Goal: Task Accomplishment & Management: Use online tool/utility

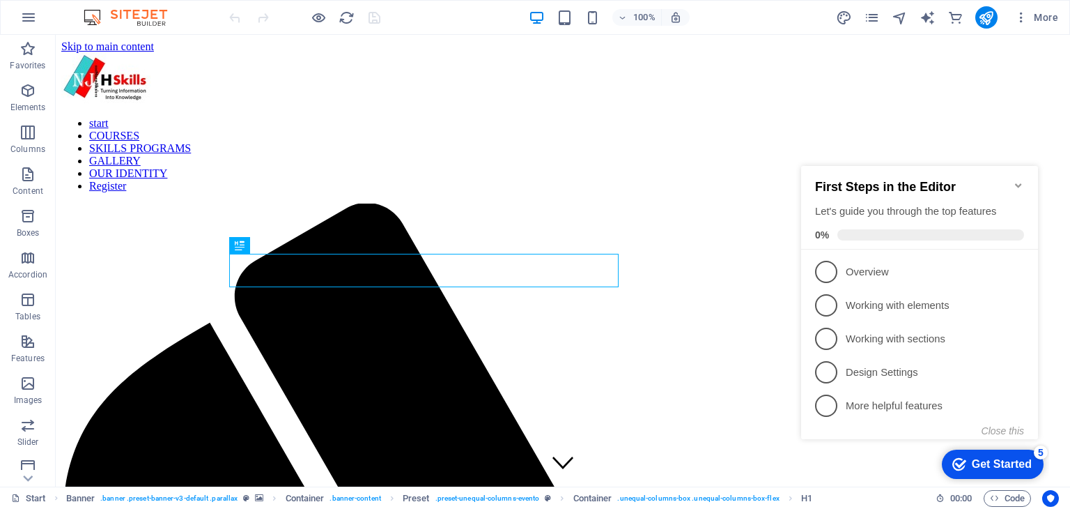
click at [1012, 454] on div "checkmark Get Started 5" at bounding box center [993, 463] width 102 height 29
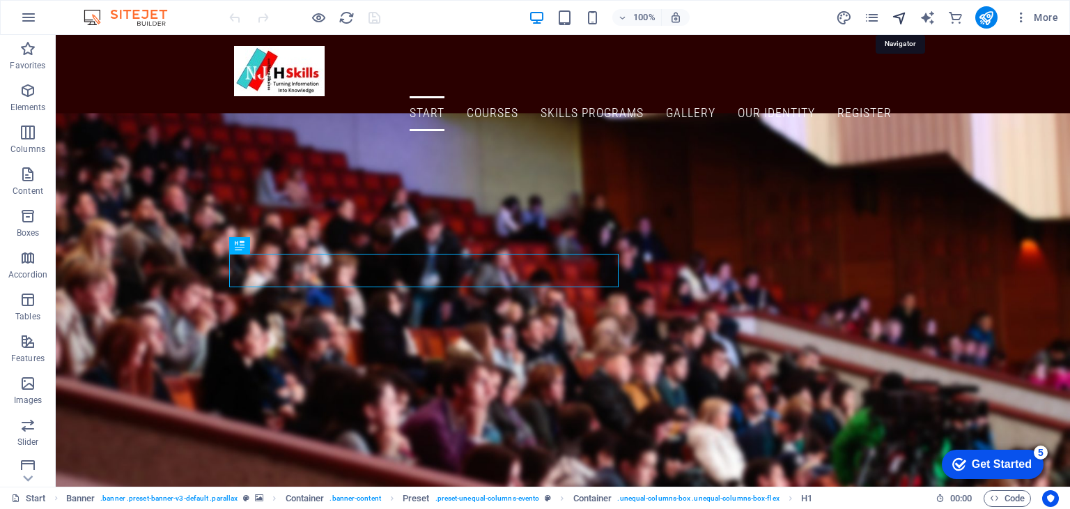
click at [906, 13] on icon "navigator" at bounding box center [900, 18] width 16 height 16
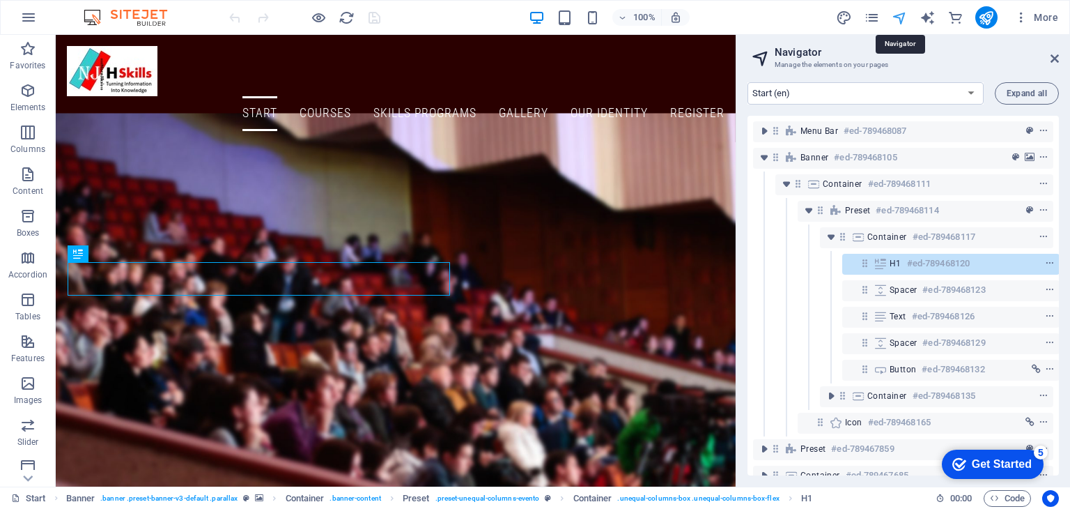
scroll to position [0, 3]
click at [870, 15] on icon "pages" at bounding box center [872, 18] width 16 height 16
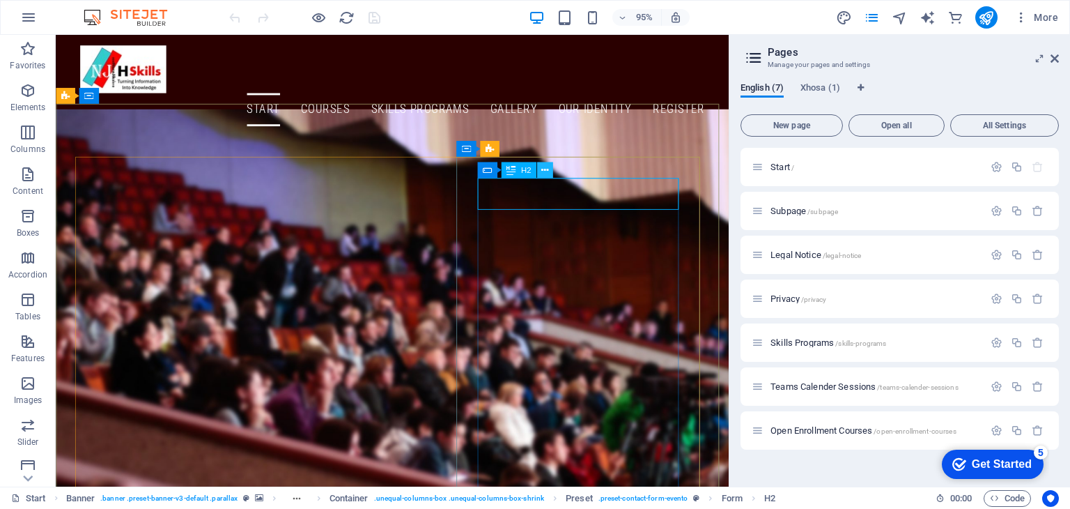
click at [546, 169] on icon at bounding box center [544, 170] width 7 height 14
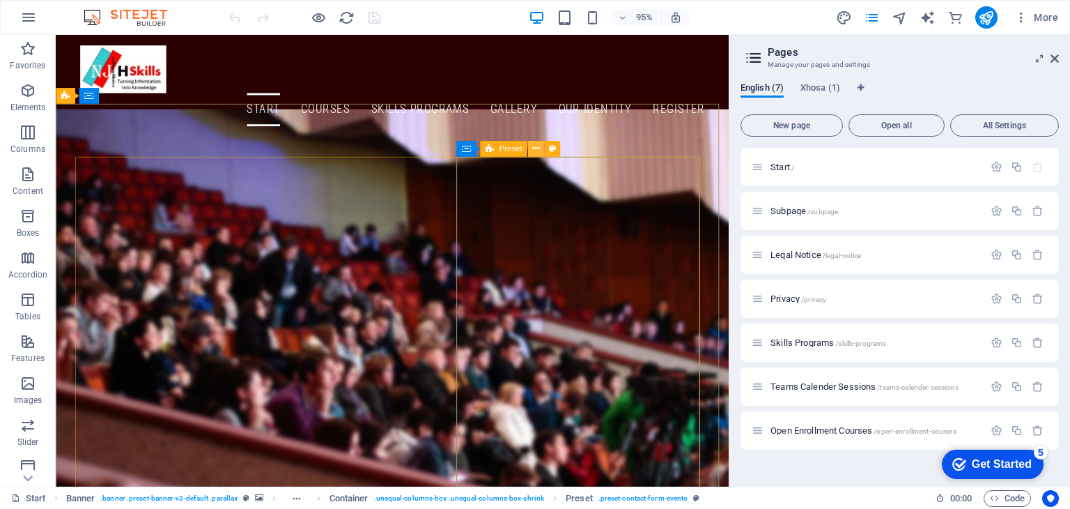
click at [536, 148] on icon at bounding box center [535, 148] width 7 height 14
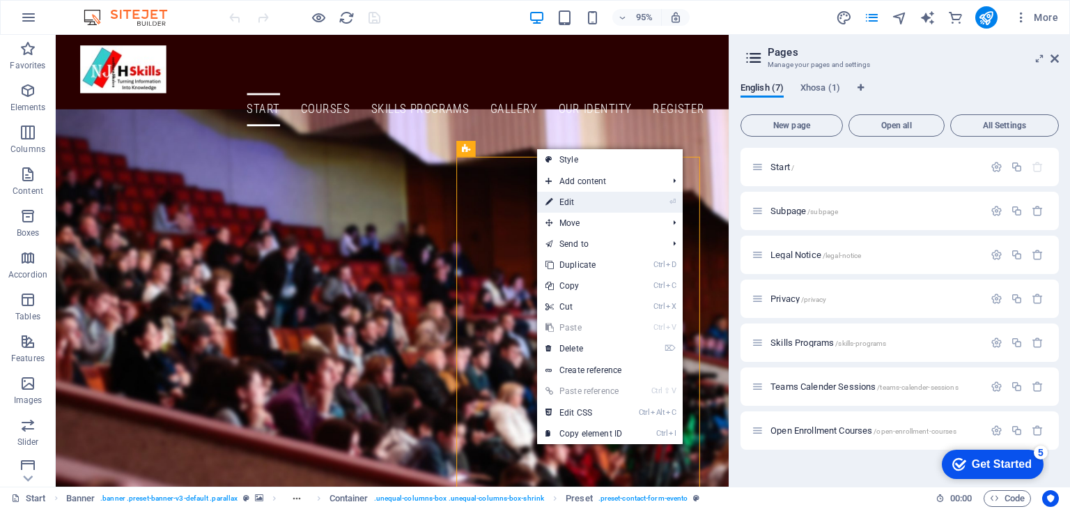
click at [569, 203] on link "⏎ Edit" at bounding box center [583, 202] width 93 height 21
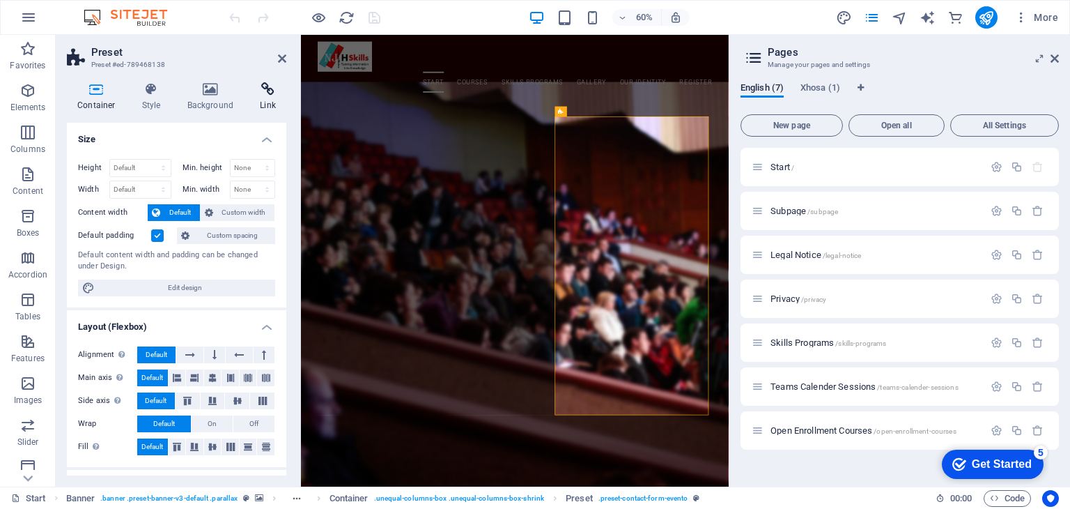
click at [267, 93] on icon at bounding box center [267, 89] width 37 height 14
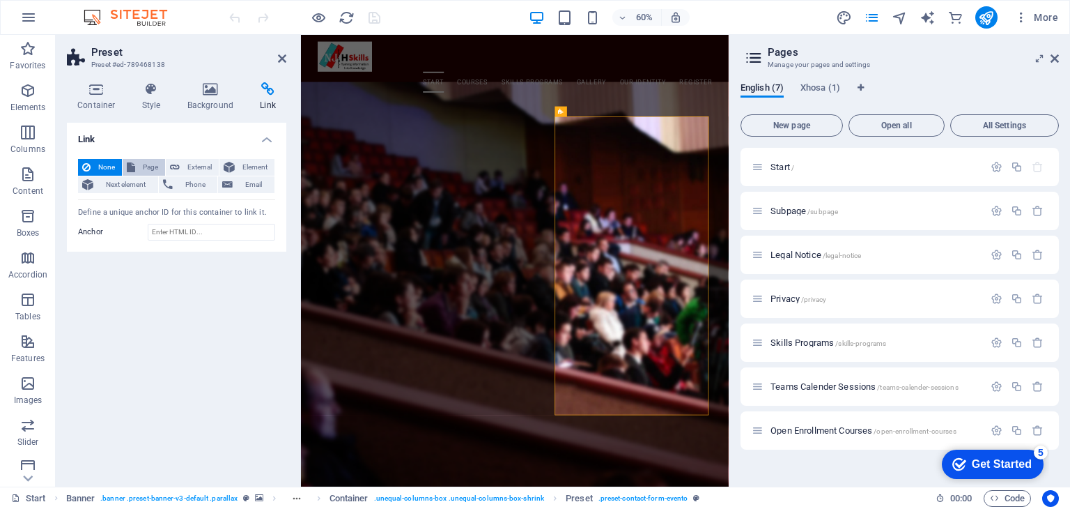
click at [139, 169] on span "Page" at bounding box center [150, 167] width 22 height 17
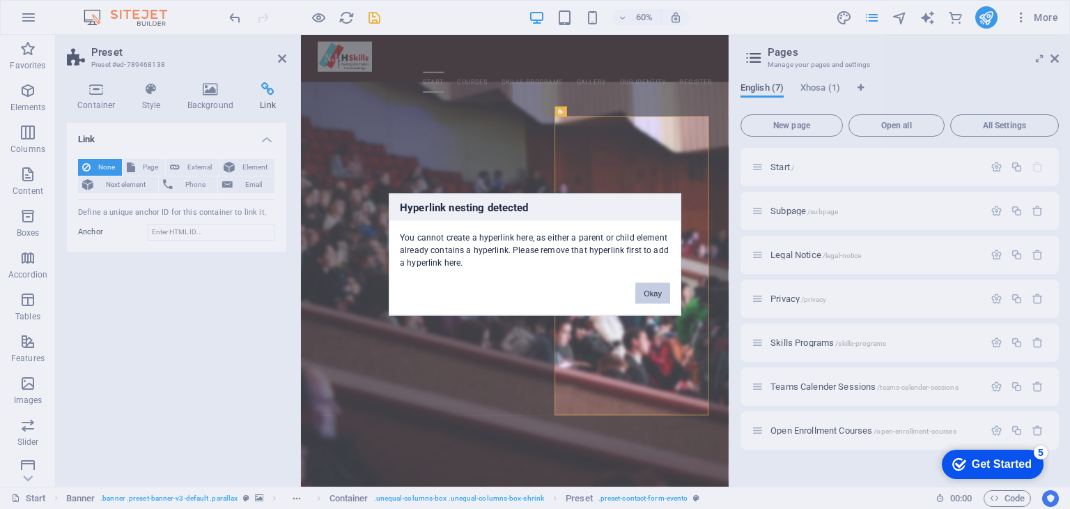
click at [656, 289] on button "Okay" at bounding box center [652, 293] width 35 height 21
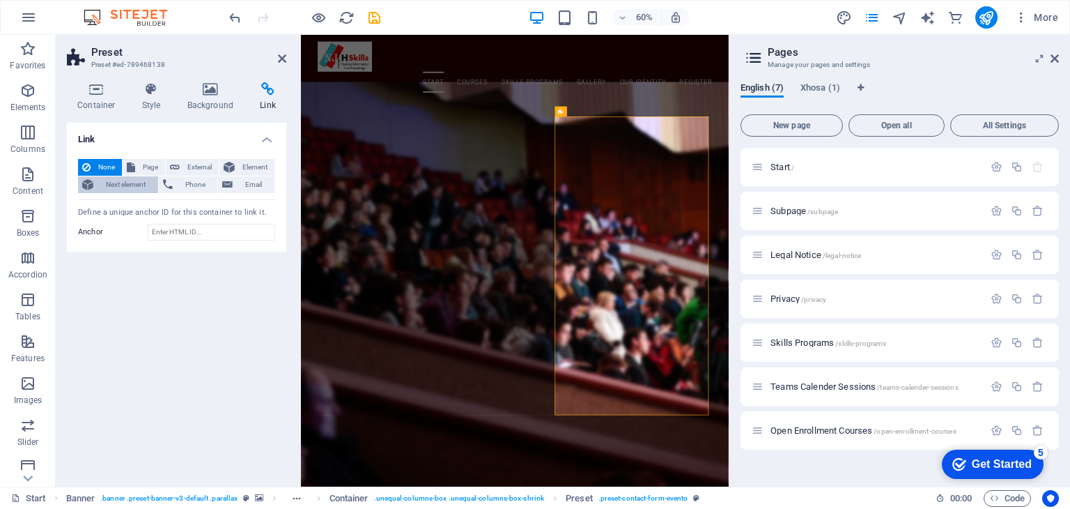
click at [134, 183] on span "Next element" at bounding box center [126, 184] width 56 height 17
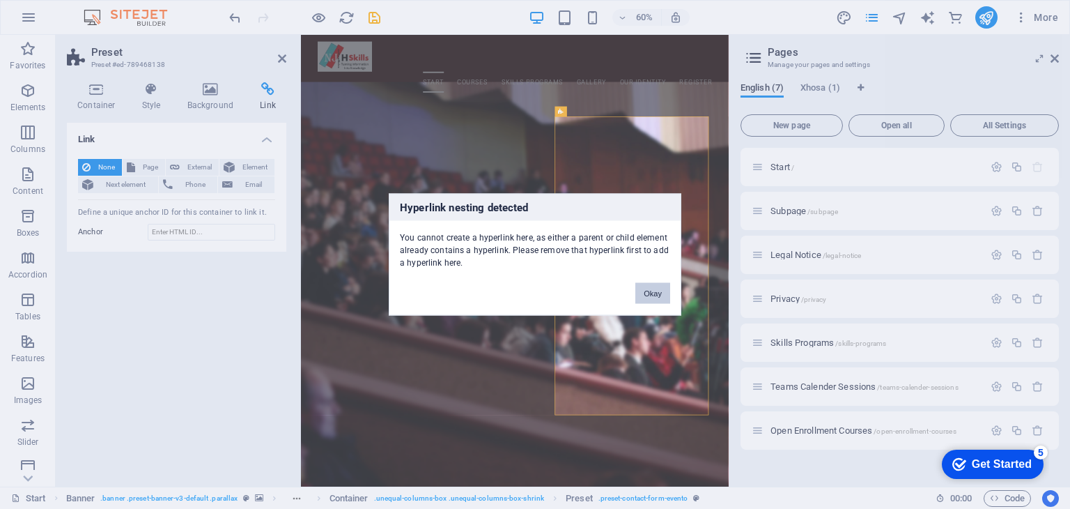
click at [650, 291] on button "Okay" at bounding box center [652, 293] width 35 height 21
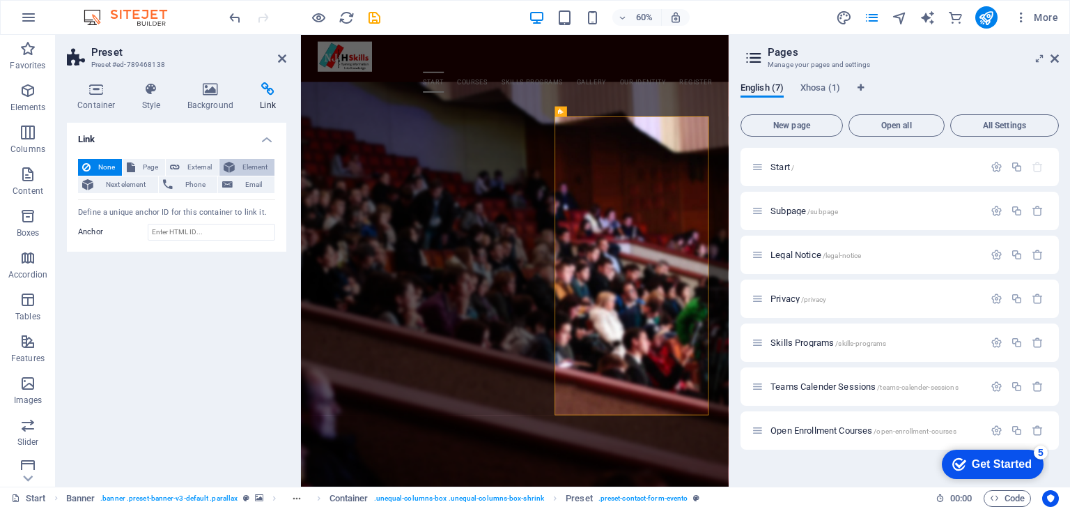
click at [256, 168] on span "Element" at bounding box center [254, 167] width 31 height 17
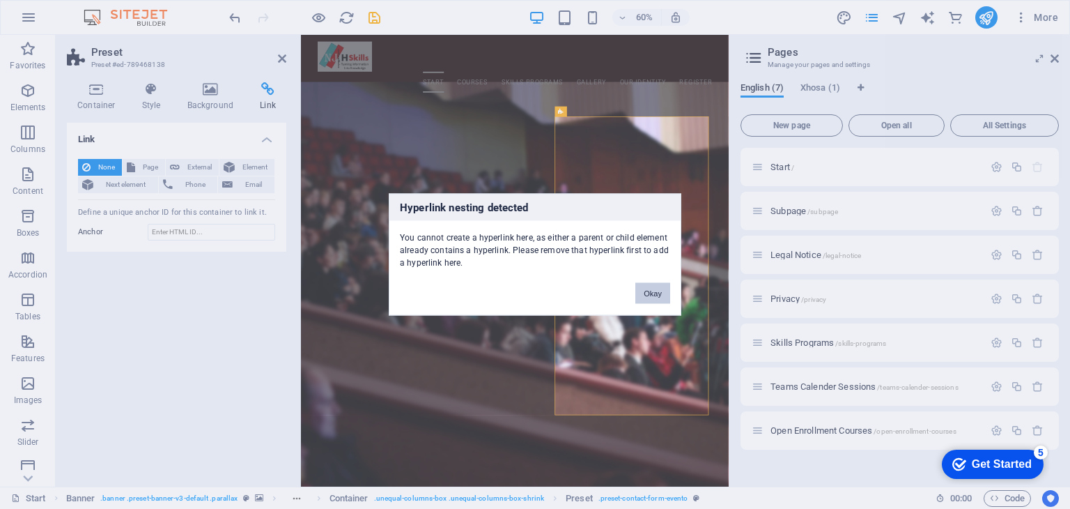
click at [650, 293] on button "Okay" at bounding box center [652, 293] width 35 height 21
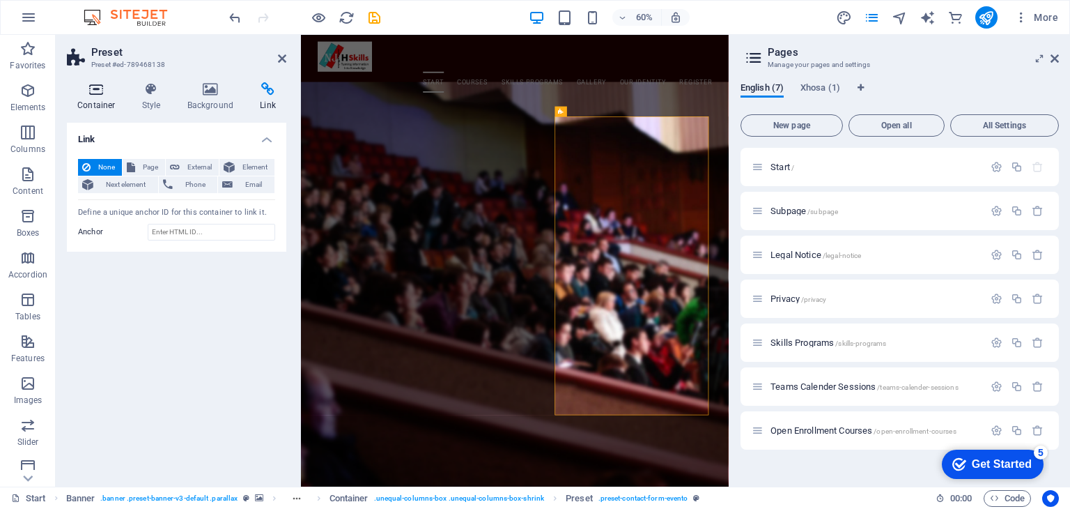
click at [93, 95] on icon at bounding box center [96, 89] width 59 height 14
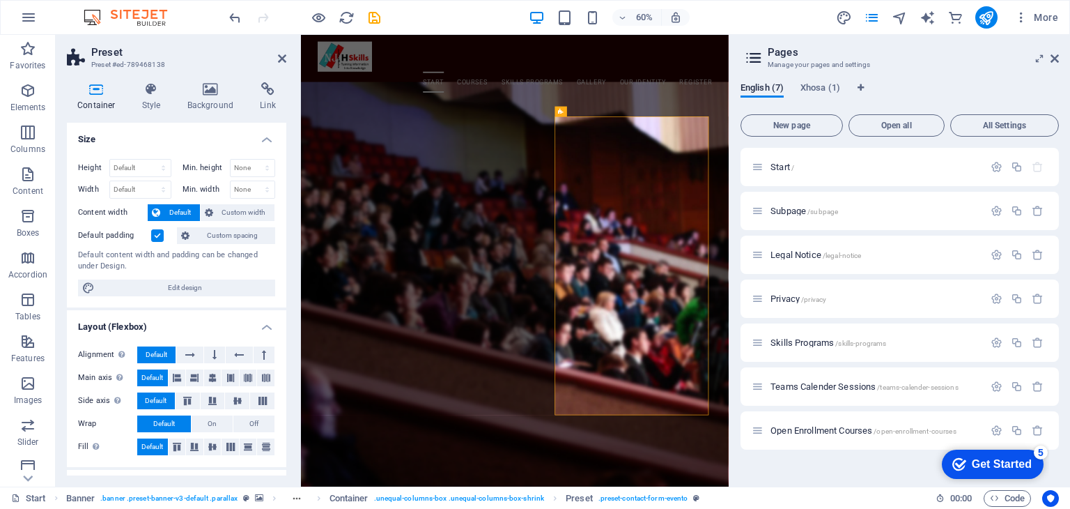
scroll to position [187, 0]
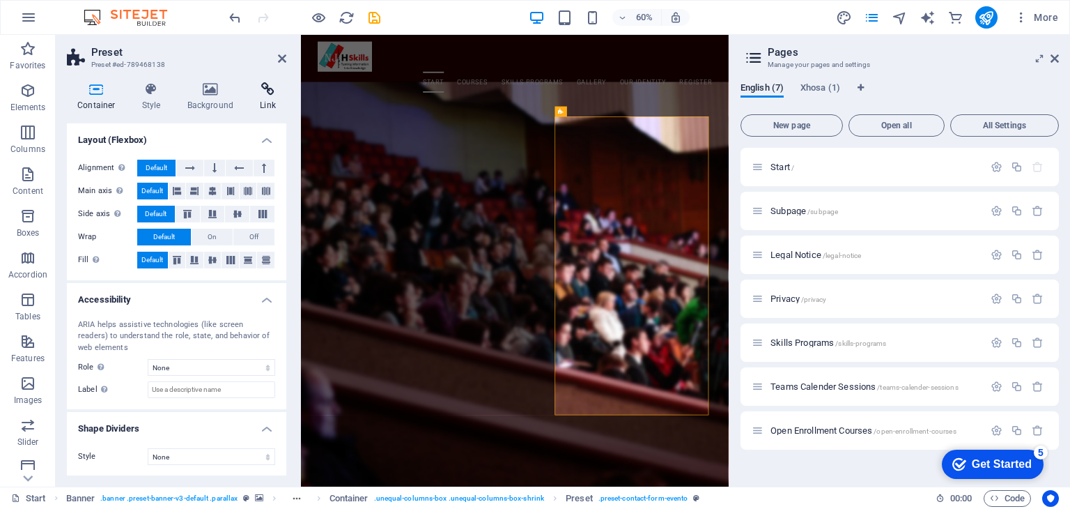
click at [257, 99] on h4 "Link" at bounding box center [267, 96] width 37 height 29
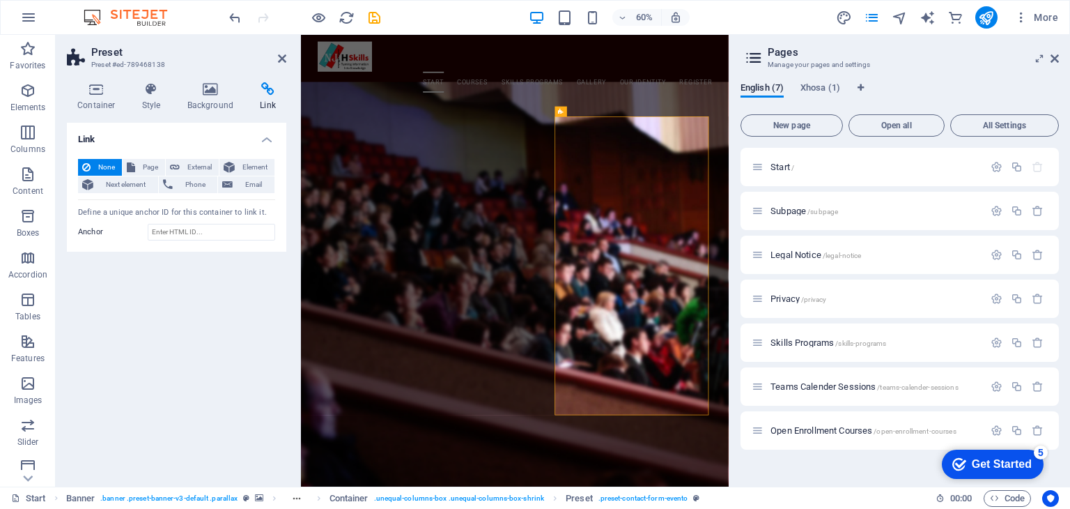
click at [102, 163] on span "None" at bounding box center [106, 167] width 23 height 17
click at [278, 61] on icon at bounding box center [282, 58] width 8 height 11
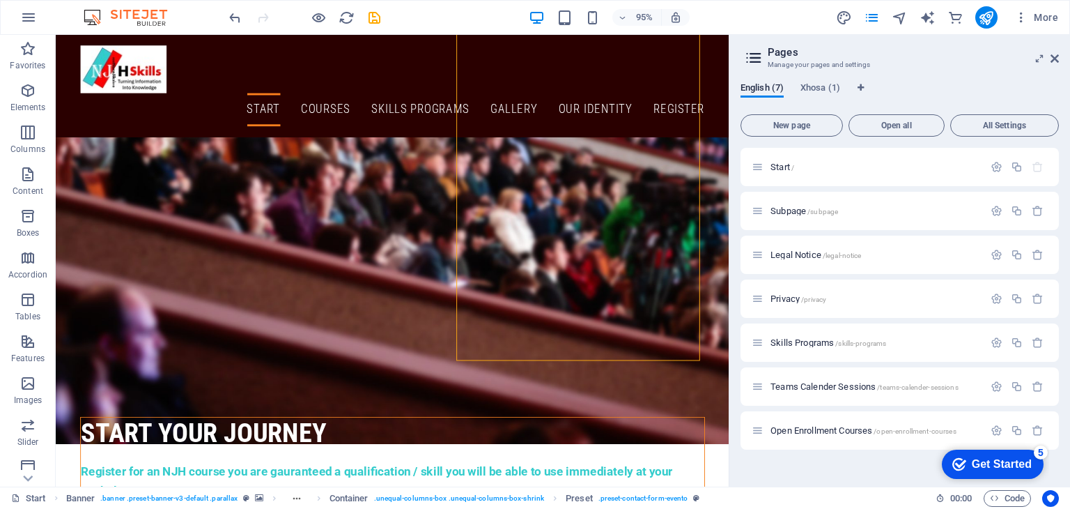
scroll to position [290, 0]
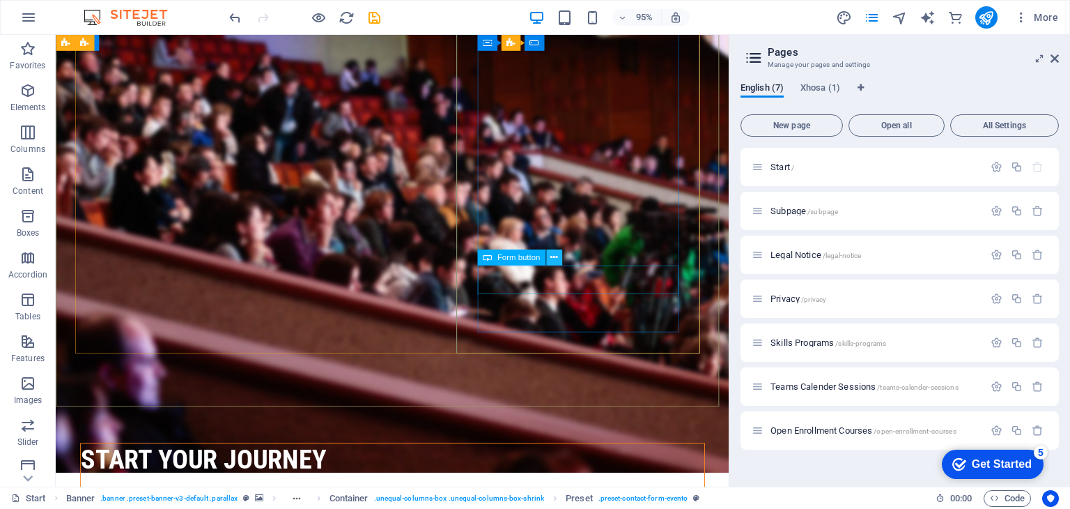
click at [550, 260] on icon at bounding box center [553, 257] width 7 height 14
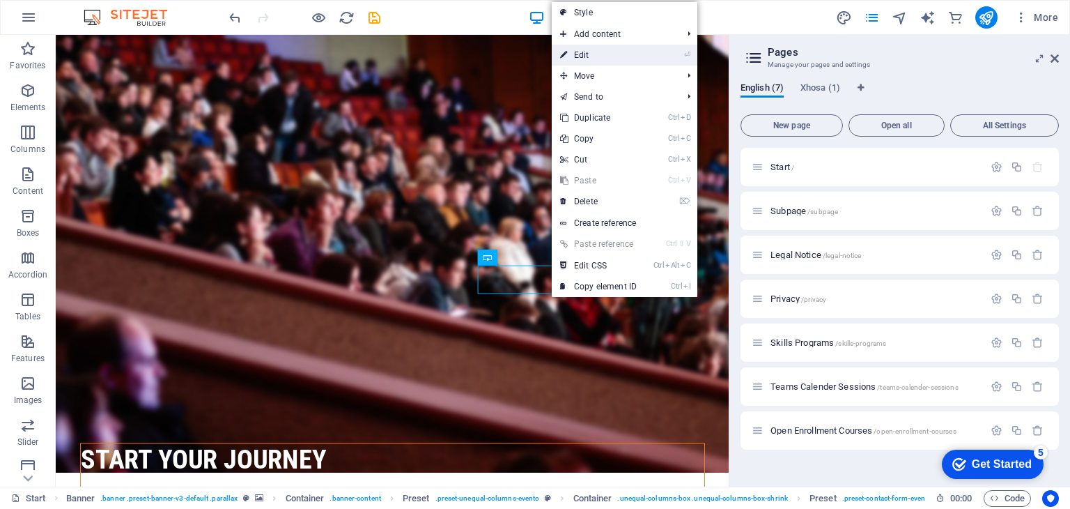
click at [583, 51] on link "⏎ Edit" at bounding box center [598, 55] width 93 height 21
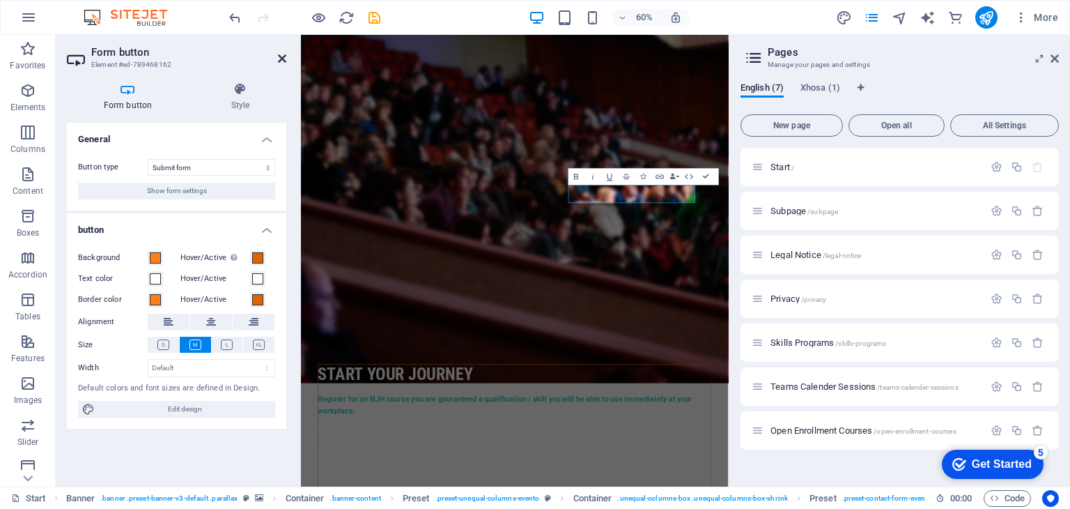
click at [280, 56] on icon at bounding box center [282, 58] width 8 height 11
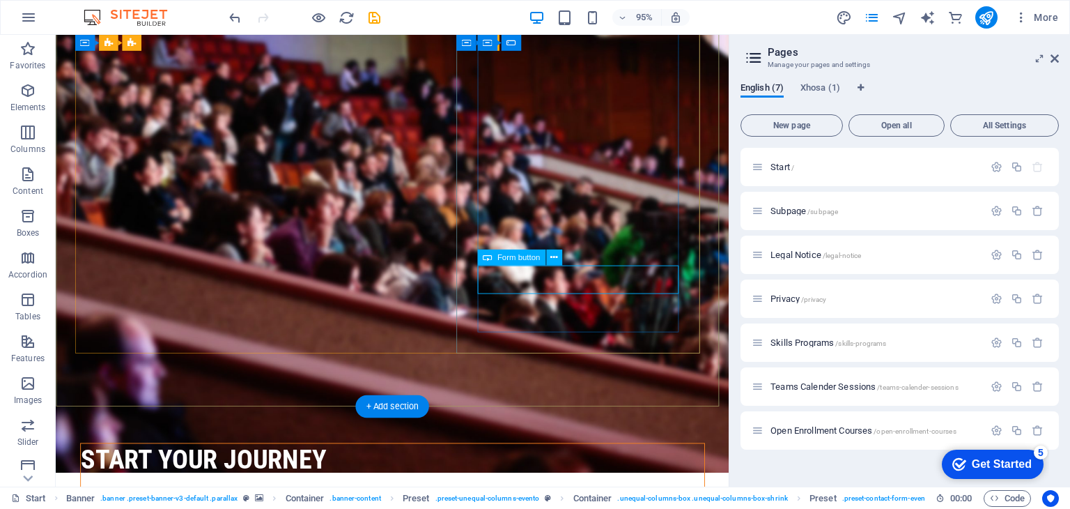
click at [555, 261] on icon at bounding box center [553, 257] width 7 height 14
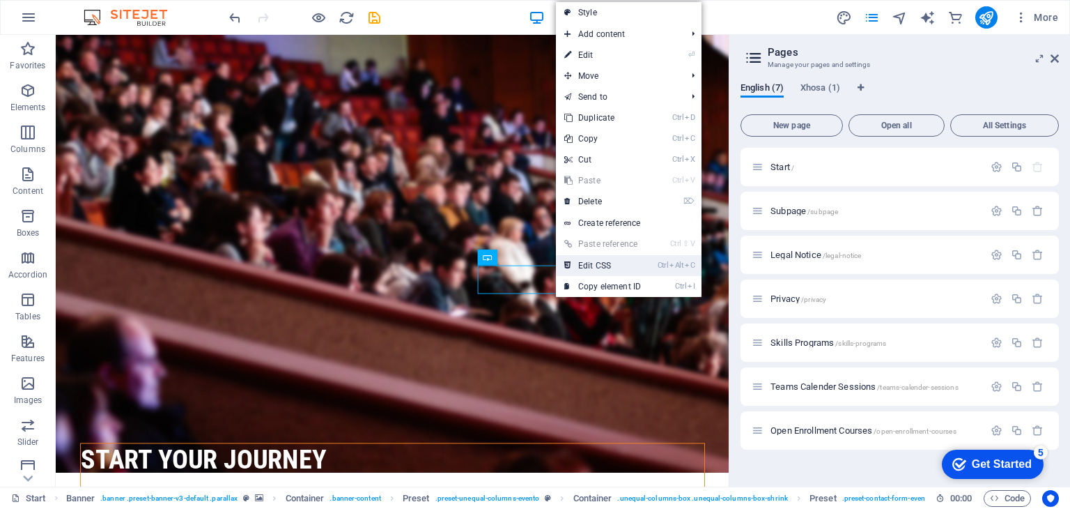
click at [599, 264] on link "Ctrl Alt C Edit CSS" at bounding box center [602, 265] width 93 height 21
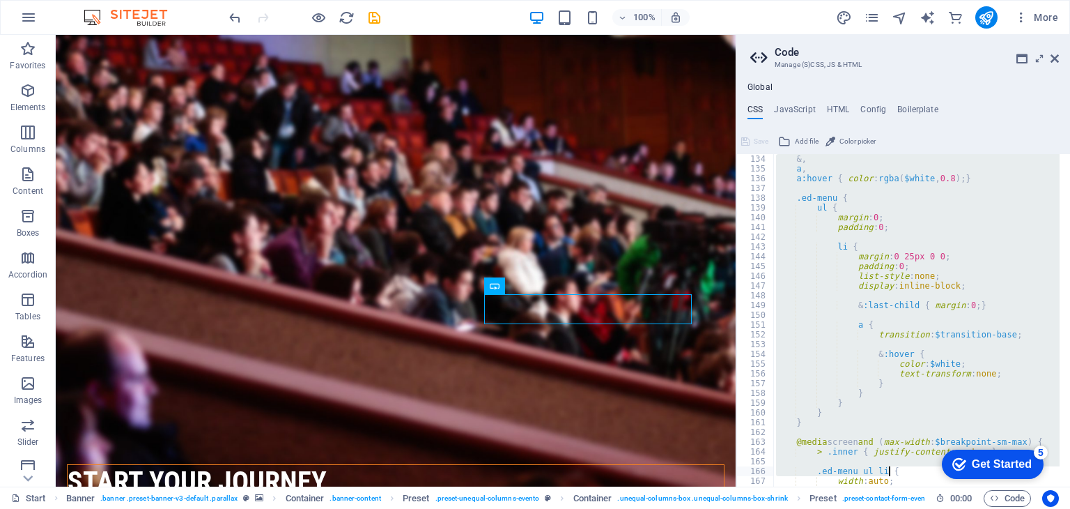
scroll to position [1268, 0]
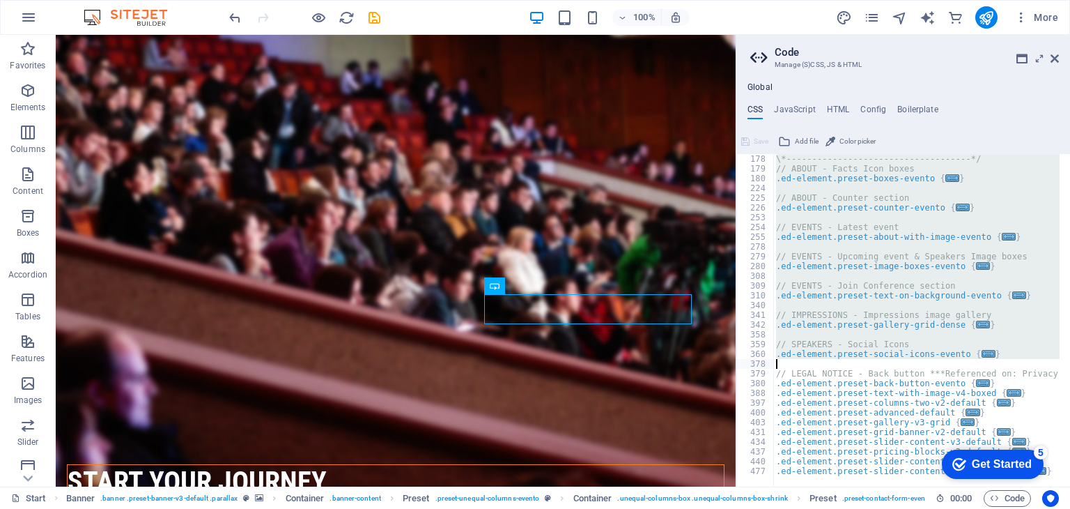
drag, startPoint x: 770, startPoint y: 158, endPoint x: 1002, endPoint y: 360, distance: 307.7
click at [1002, 360] on div "\*------------------------------------*/ // ABOUT - Facts Icon boxes .ed-elemen…" at bounding box center [982, 324] width 419 height 341
click at [871, 262] on div "\*------------------------------------*/ // ABOUT - Facts Icon boxes .ed-elemen…" at bounding box center [916, 320] width 286 height 332
type textarea ".ed-element.preset-image-boxes-evento {"
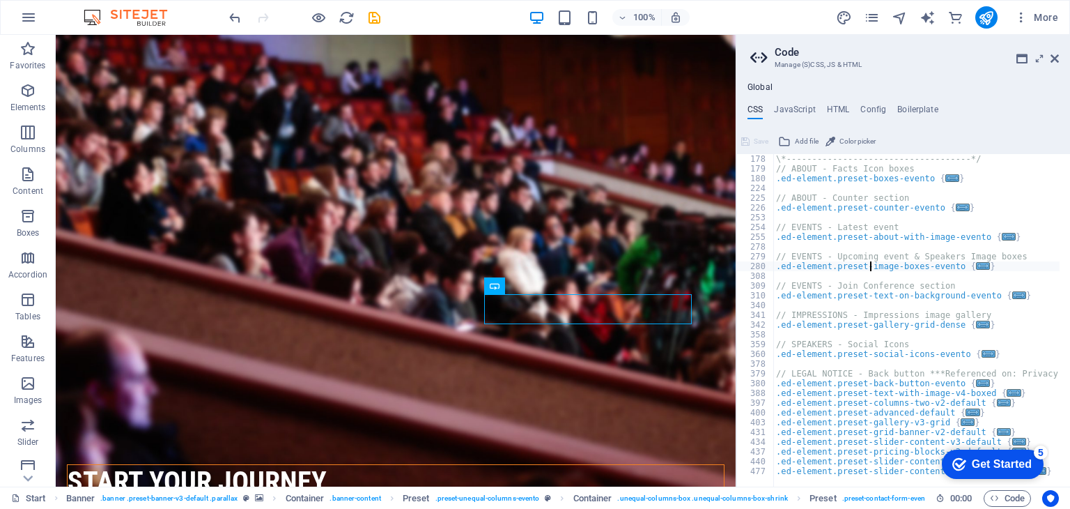
scroll to position [772, 0]
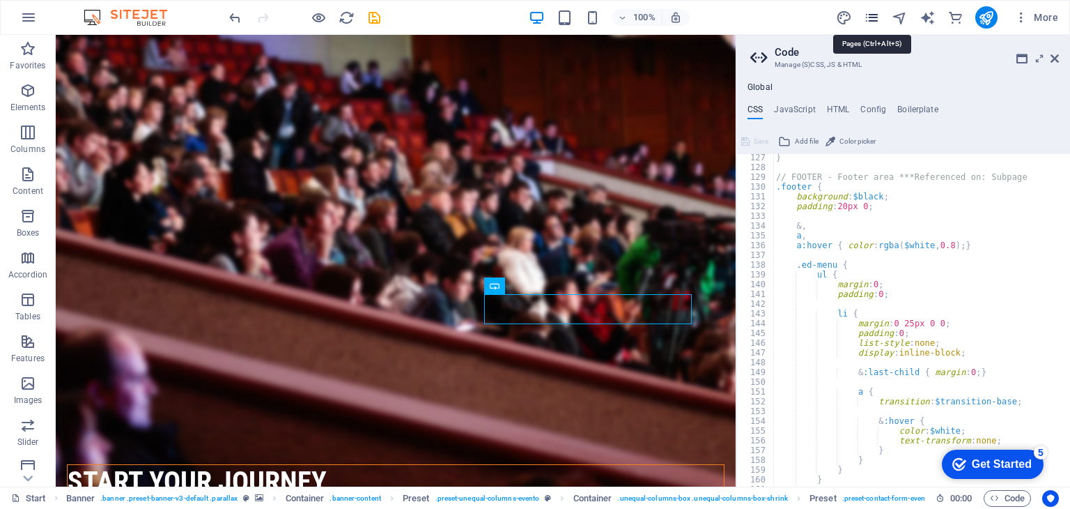
click at [874, 17] on icon "pages" at bounding box center [872, 18] width 16 height 16
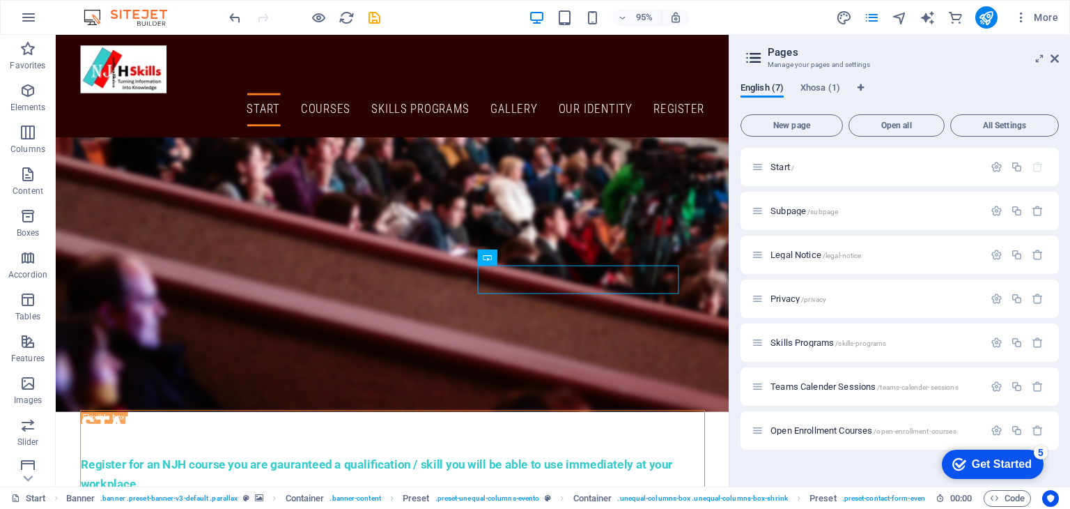
scroll to position [0, 0]
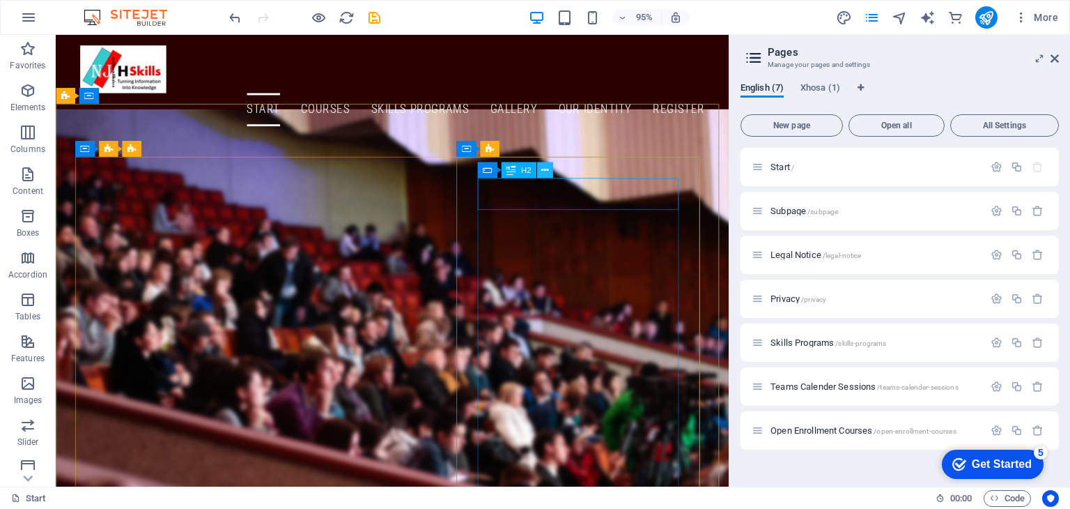
click at [546, 171] on icon at bounding box center [544, 170] width 7 height 14
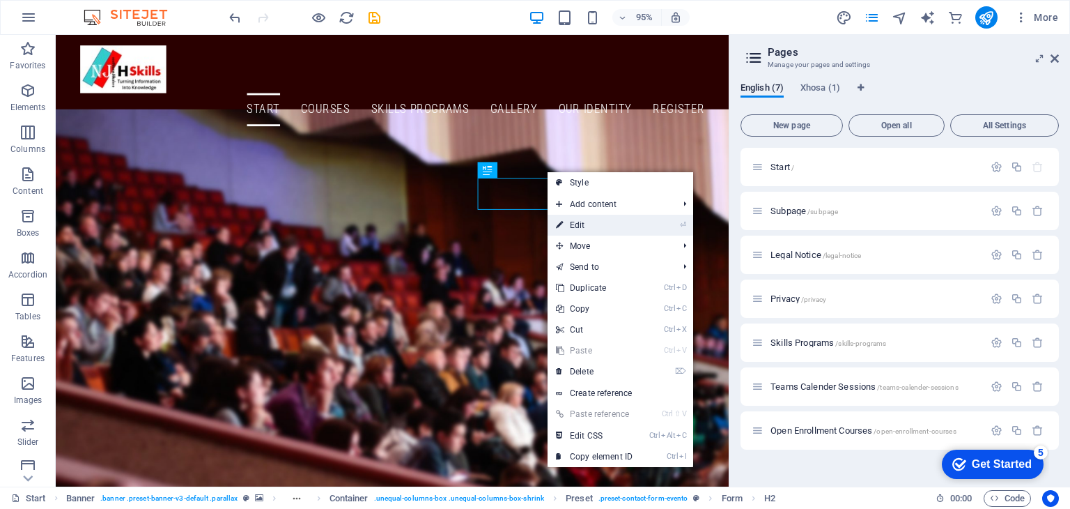
click at [580, 218] on link "⏎ Edit" at bounding box center [594, 225] width 93 height 21
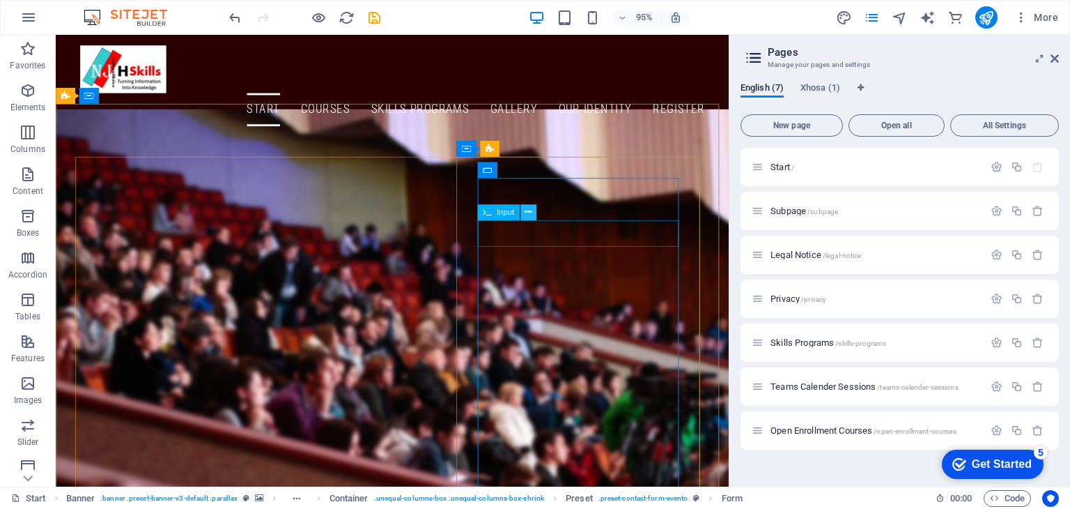
click at [525, 211] on icon at bounding box center [528, 213] width 7 height 14
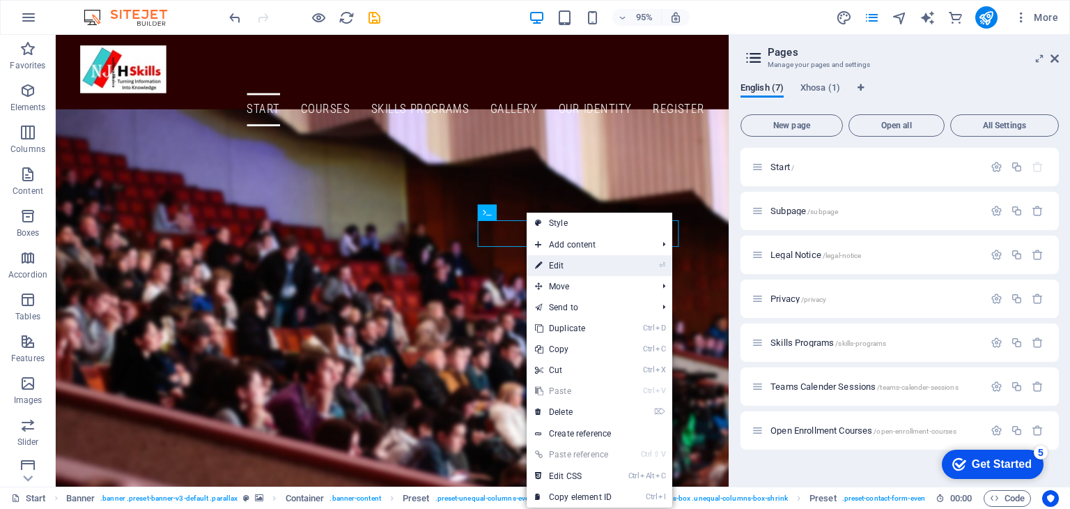
click at [563, 263] on link "⏎ Edit" at bounding box center [573, 265] width 93 height 21
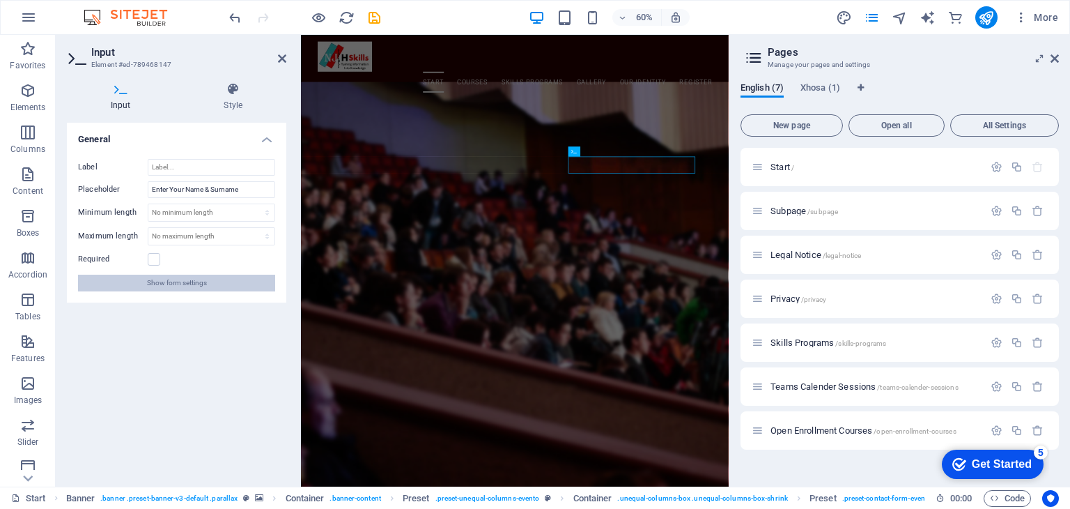
click at [192, 284] on span "Show form settings" at bounding box center [177, 283] width 60 height 17
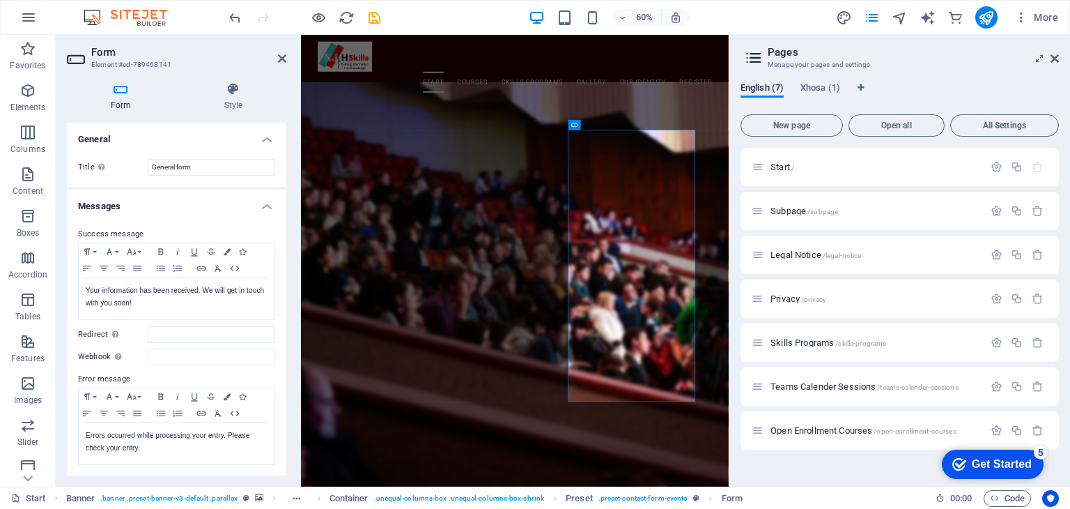
drag, startPoint x: 282, startPoint y: 178, endPoint x: 284, endPoint y: 254, distance: 76.7
click at [284, 254] on div "General Title Define a name for the form. General form Messages Success message…" at bounding box center [176, 299] width 219 height 353
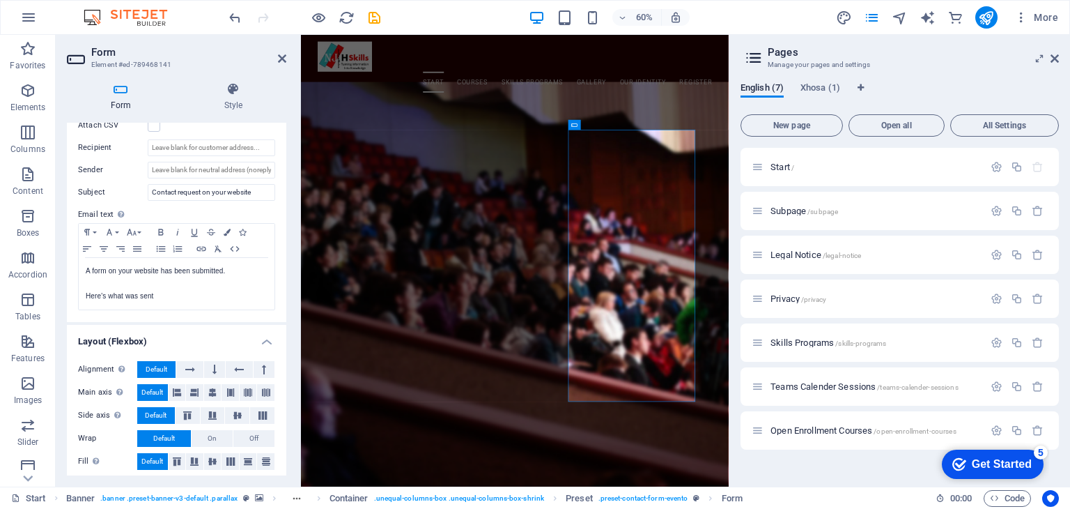
scroll to position [426, 0]
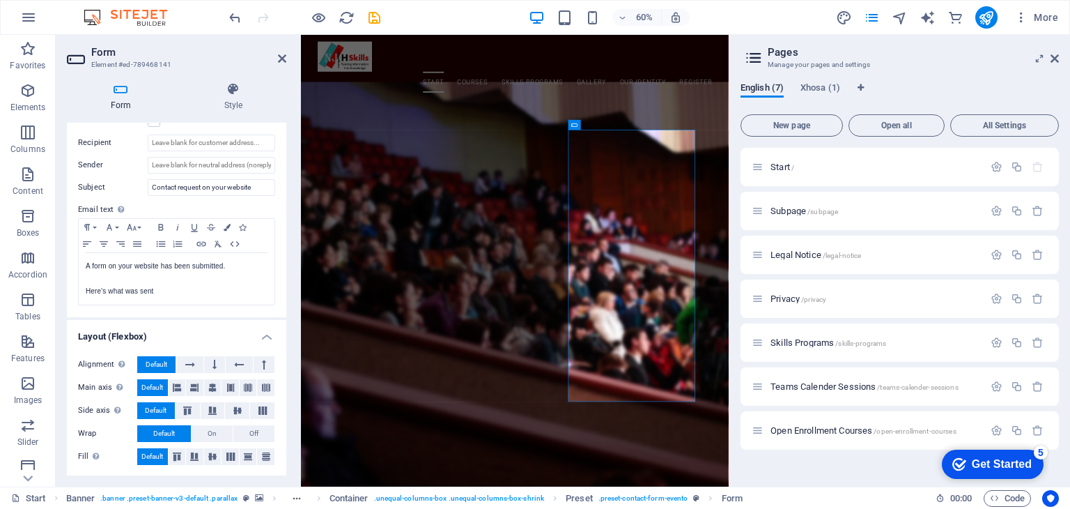
drag, startPoint x: 281, startPoint y: 327, endPoint x: 284, endPoint y: 252, distance: 76.0
click at [284, 252] on div "General Title Define a name for the form. General form Messages Success message…" at bounding box center [176, 299] width 219 height 353
click at [231, 90] on icon at bounding box center [233, 89] width 106 height 14
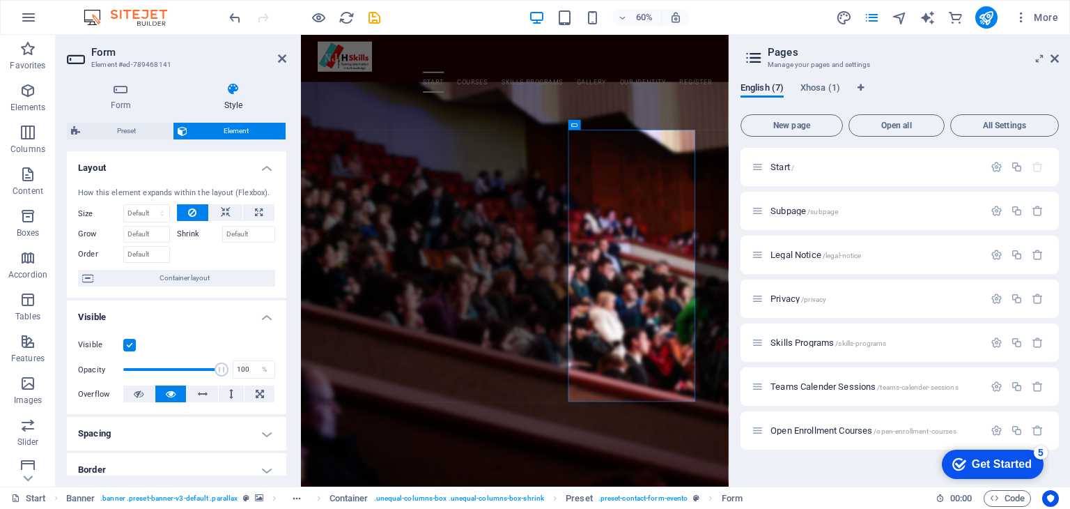
drag, startPoint x: 282, startPoint y: 207, endPoint x: 284, endPoint y: 291, distance: 83.6
click at [284, 291] on div "Layout How this element expands within the layout (Flexbox). Size Default auto …" at bounding box center [176, 313] width 219 height 324
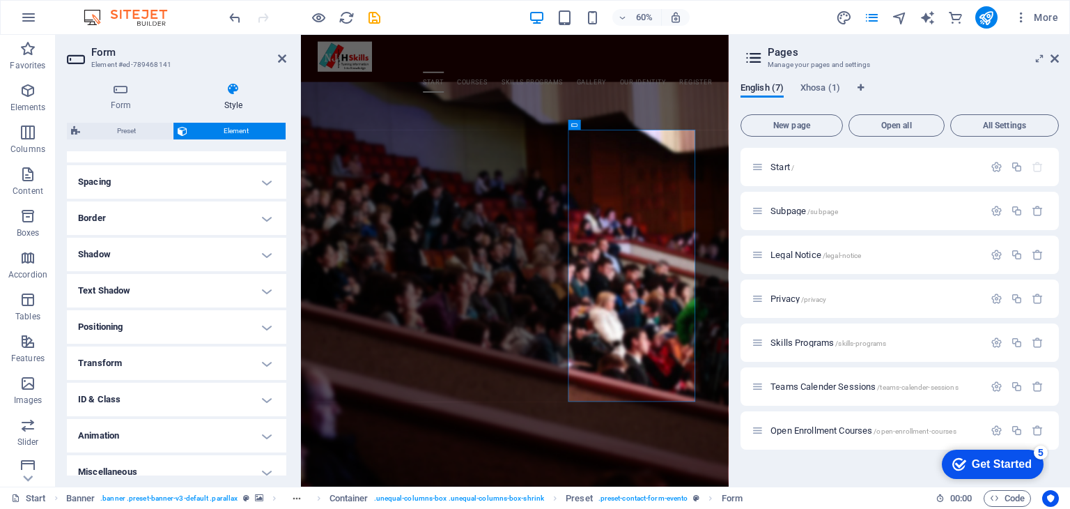
scroll to position [265, 0]
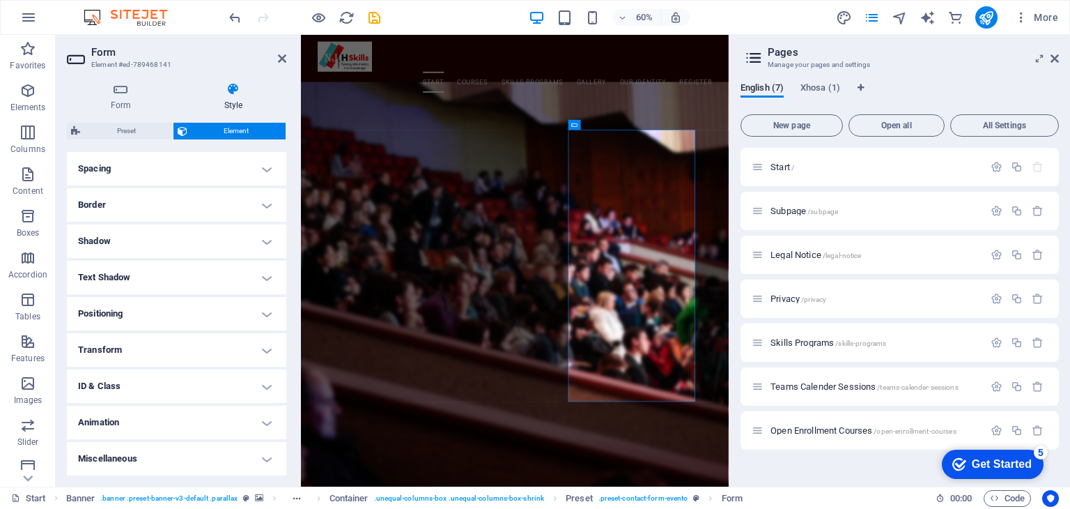
click at [263, 383] on h4 "ID & Class" at bounding box center [176, 385] width 219 height 33
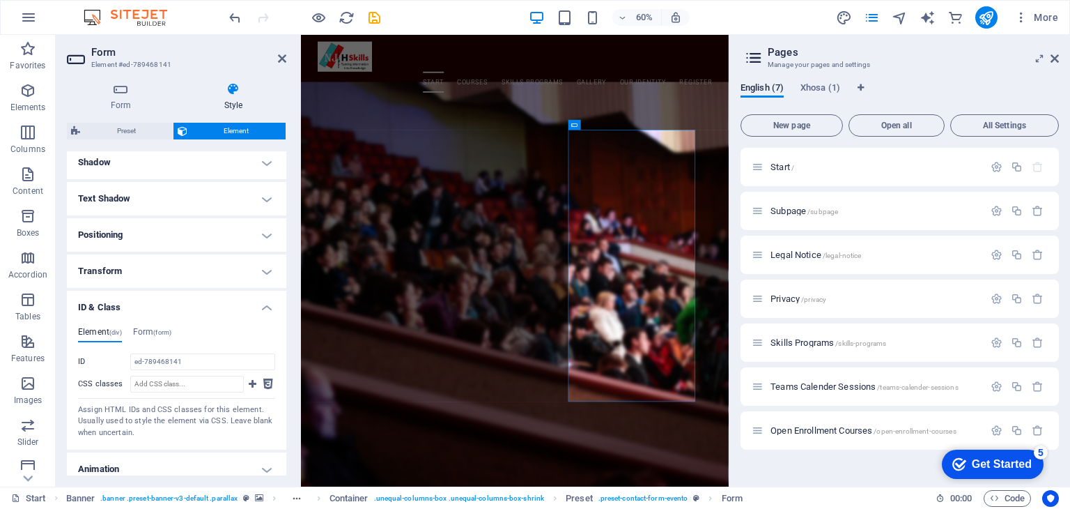
scroll to position [390, 0]
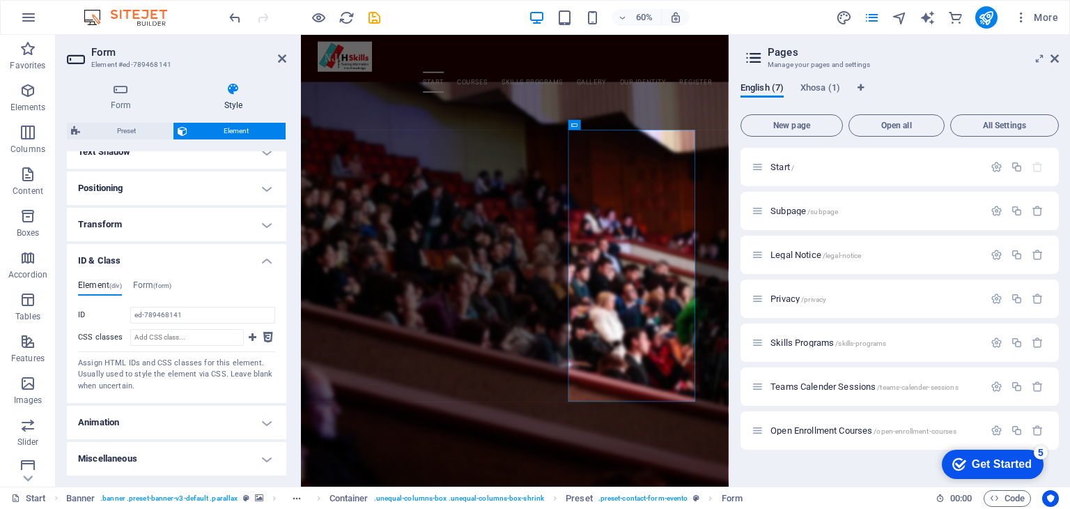
click at [155, 453] on h4 "Miscellaneous" at bounding box center [176, 458] width 219 height 33
click at [238, 459] on h4 "Miscellaneous" at bounding box center [176, 454] width 219 height 25
click at [266, 465] on h4 "Miscellaneous" at bounding box center [176, 458] width 219 height 33
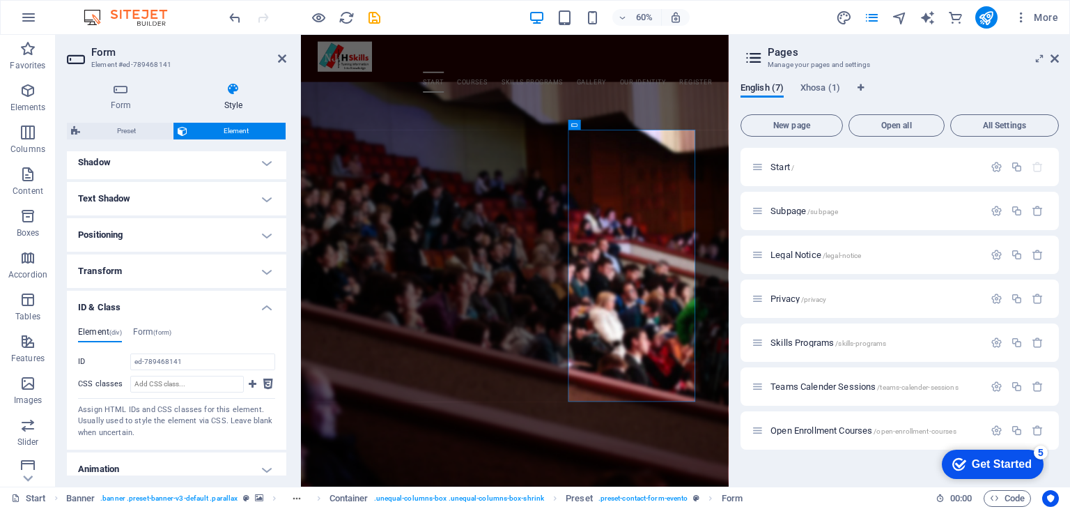
scroll to position [321, 0]
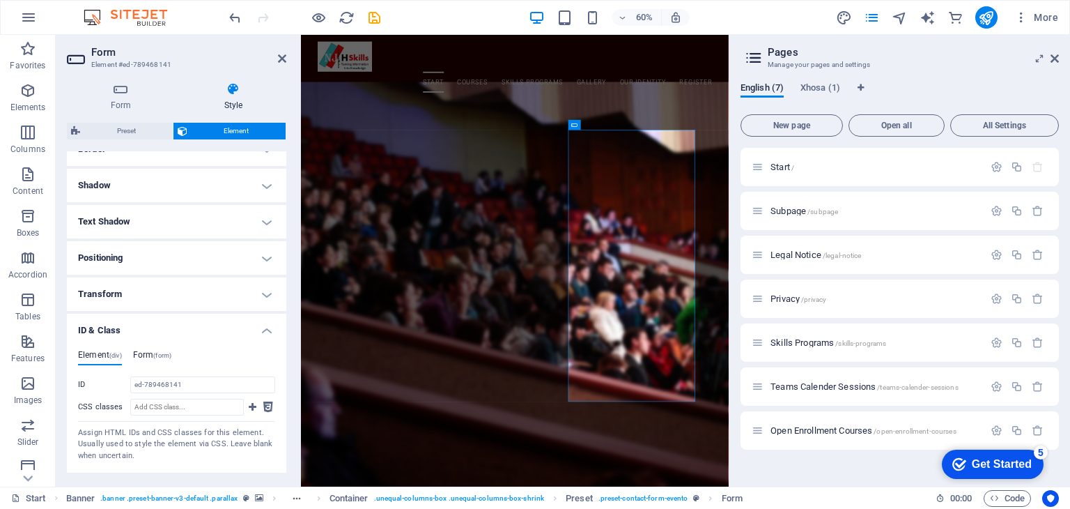
click at [146, 353] on h4 "Form (form)" at bounding box center [152, 357] width 38 height 15
drag, startPoint x: 283, startPoint y: 345, endPoint x: 284, endPoint y: 388, distance: 43.2
click at [284, 388] on div "Layout How this element expands within the layout (Flexbox). Size Default auto …" at bounding box center [176, 313] width 219 height 324
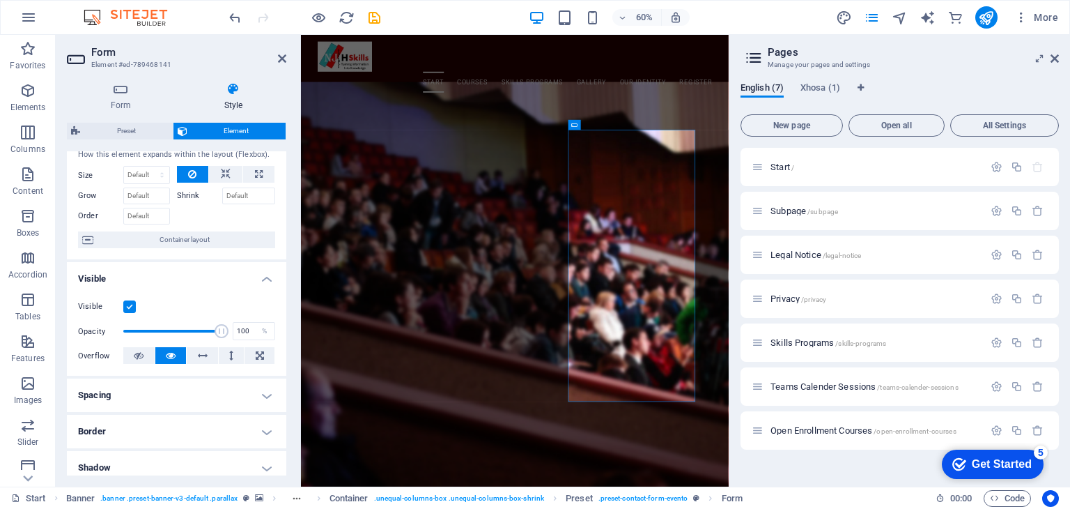
scroll to position [0, 0]
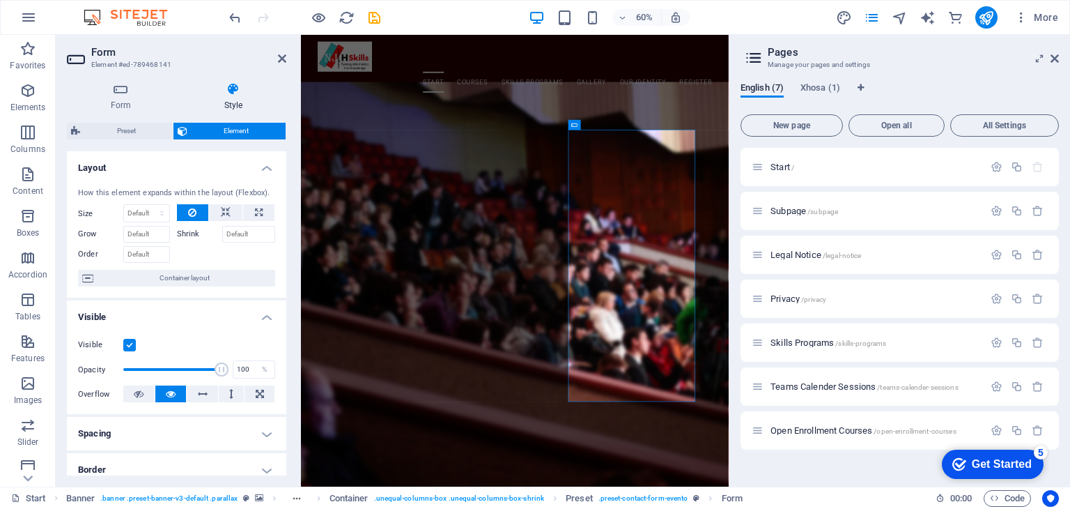
click at [261, 318] on h4 "Visible" at bounding box center [176, 312] width 219 height 25
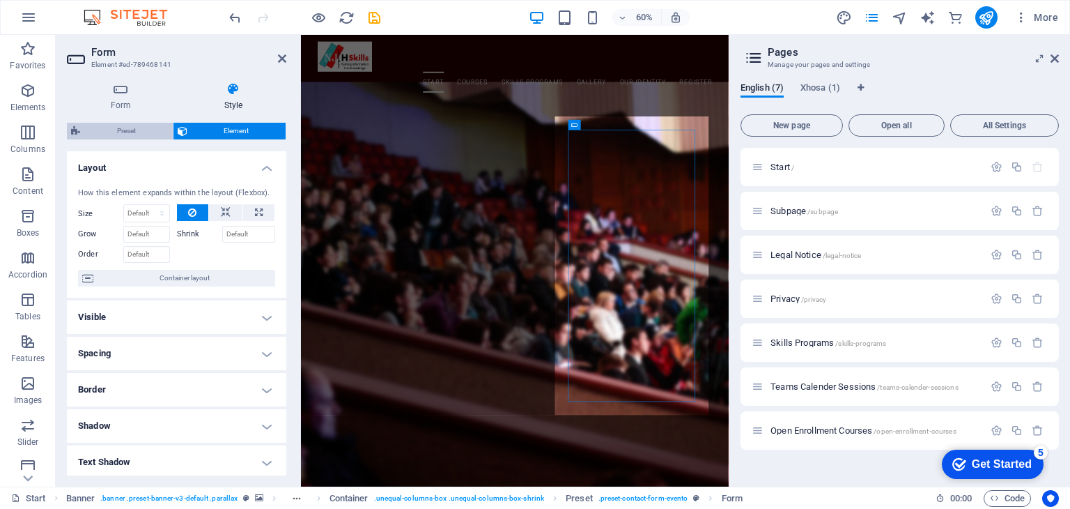
click at [142, 129] on span "Preset" at bounding box center [126, 131] width 84 height 17
select select "px"
select select "rem"
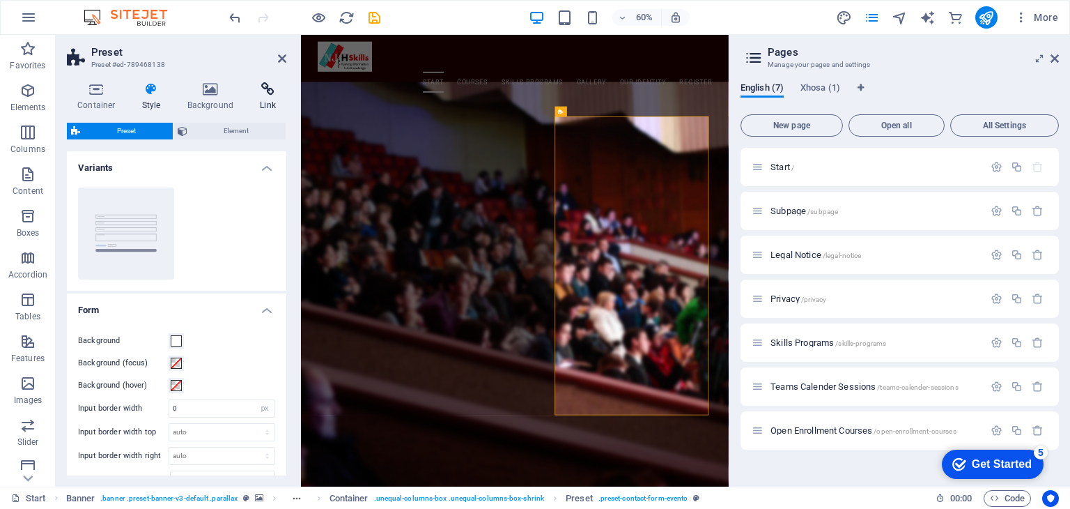
click at [265, 91] on icon at bounding box center [267, 89] width 37 height 14
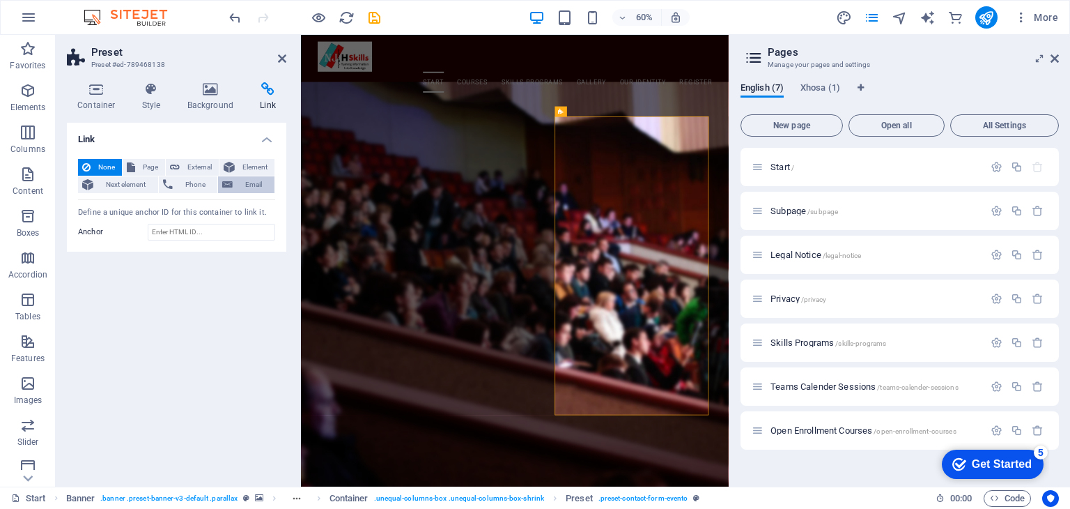
click at [248, 183] on span "Email" at bounding box center [253, 184] width 33 height 17
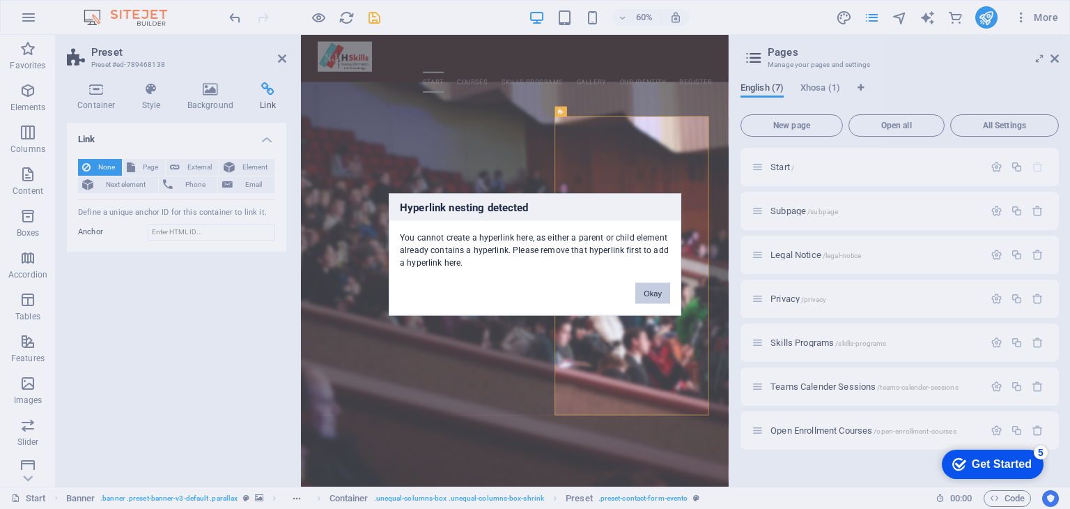
click at [652, 294] on button "Okay" at bounding box center [652, 293] width 35 height 21
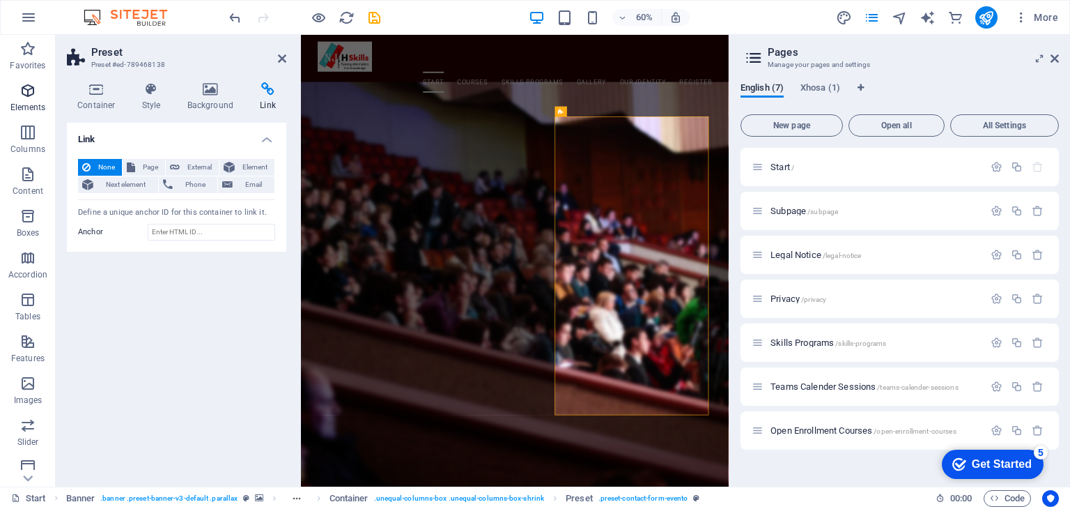
click at [25, 94] on icon "button" at bounding box center [28, 90] width 17 height 17
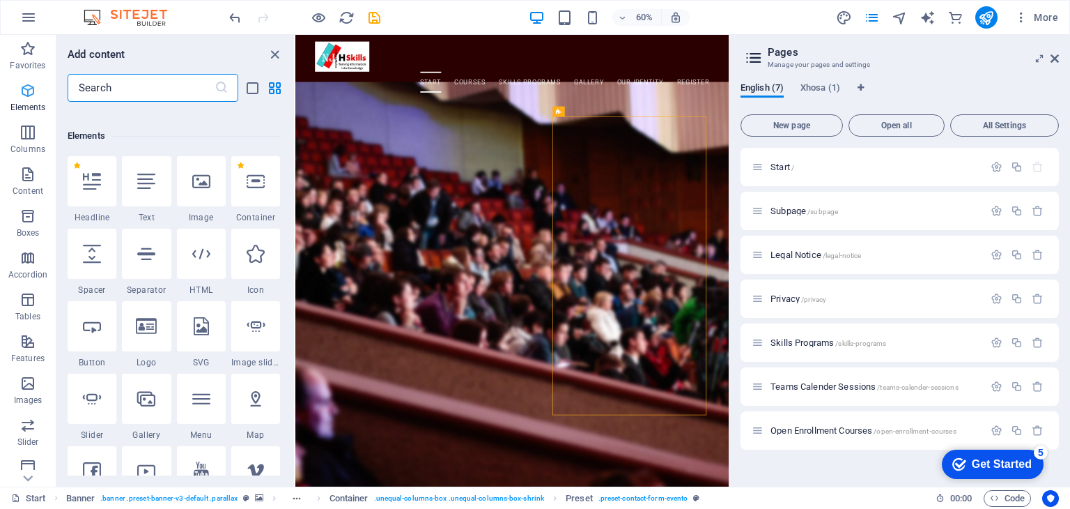
scroll to position [148, 0]
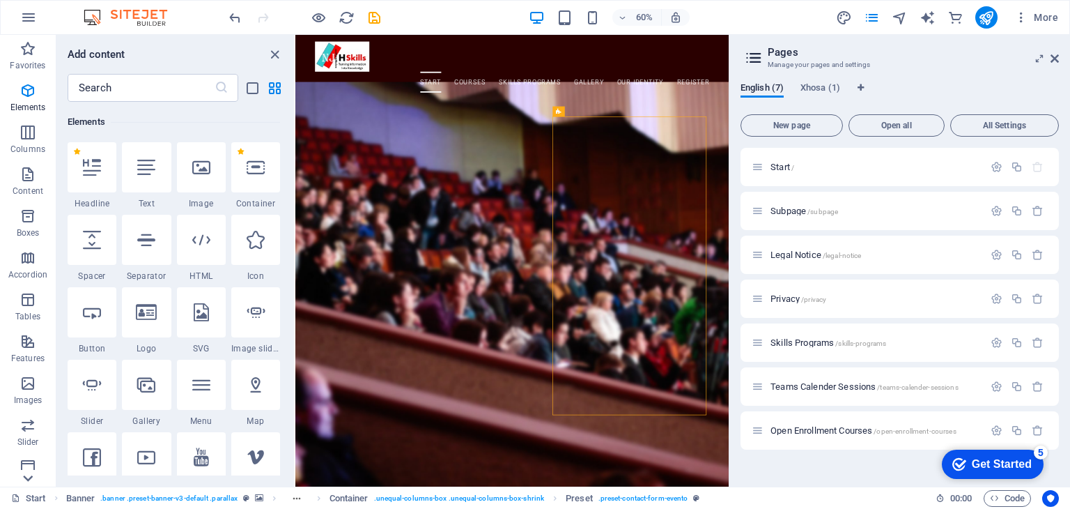
click at [29, 475] on icon at bounding box center [28, 478] width 20 height 20
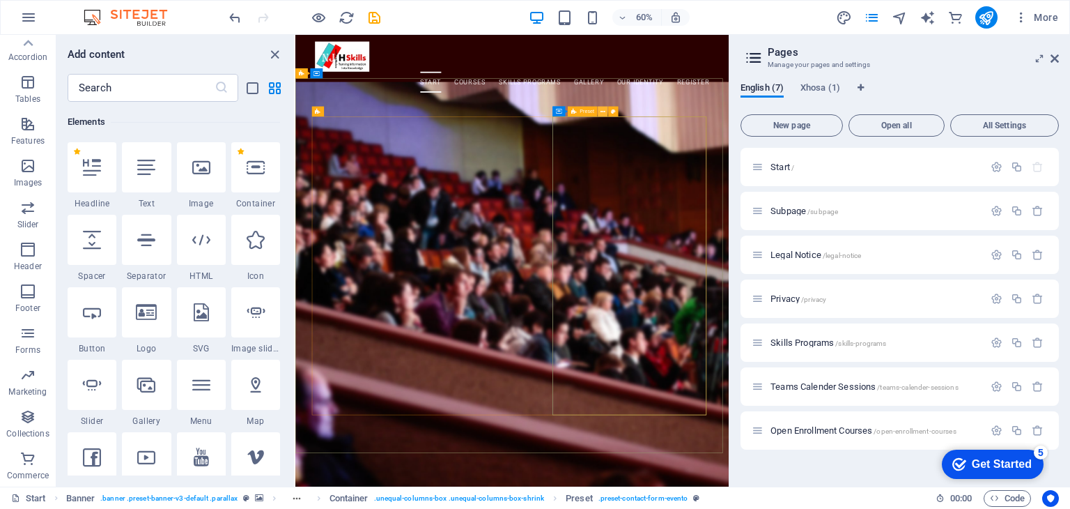
click at [605, 112] on icon at bounding box center [603, 111] width 5 height 9
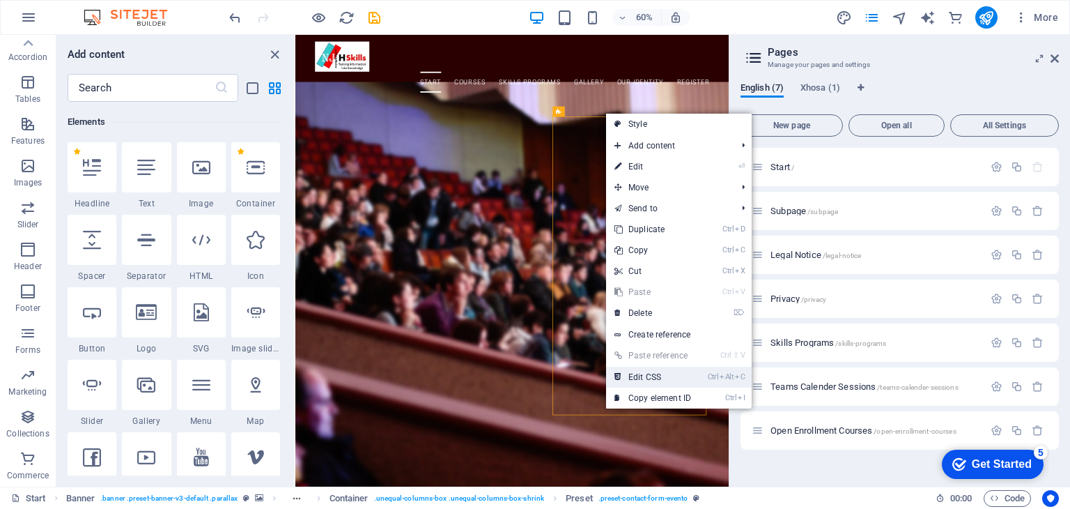
click at [662, 378] on link "Ctrl Alt C Edit CSS" at bounding box center [652, 376] width 93 height 21
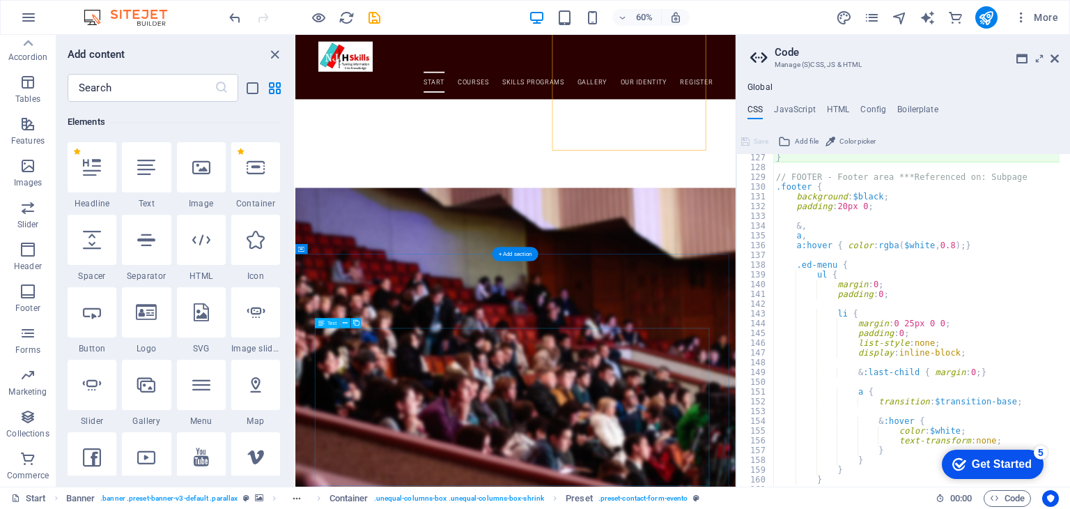
type textarea "@include contact-form("
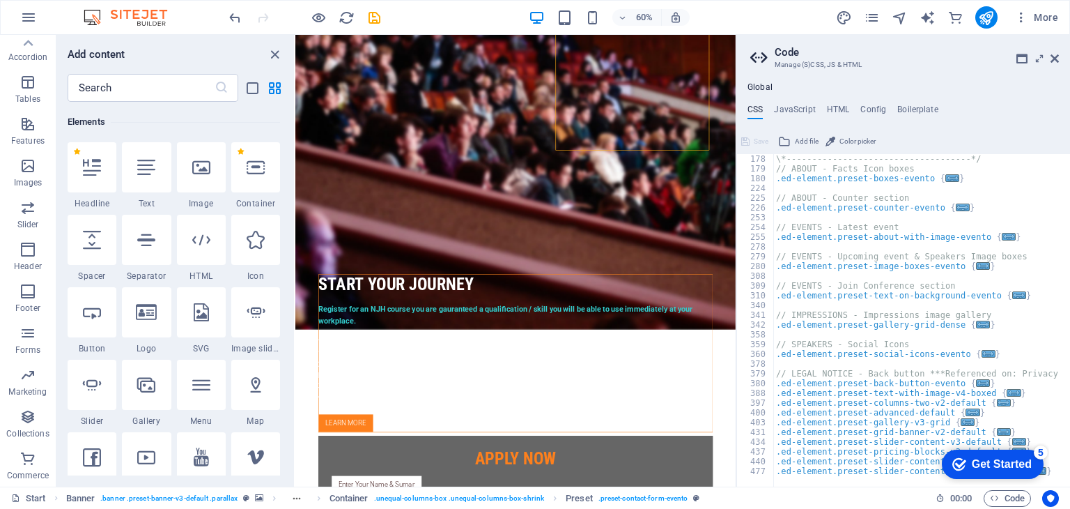
scroll to position [1268, 0]
